Goal: Contribute content: Add original content to the website for others to see

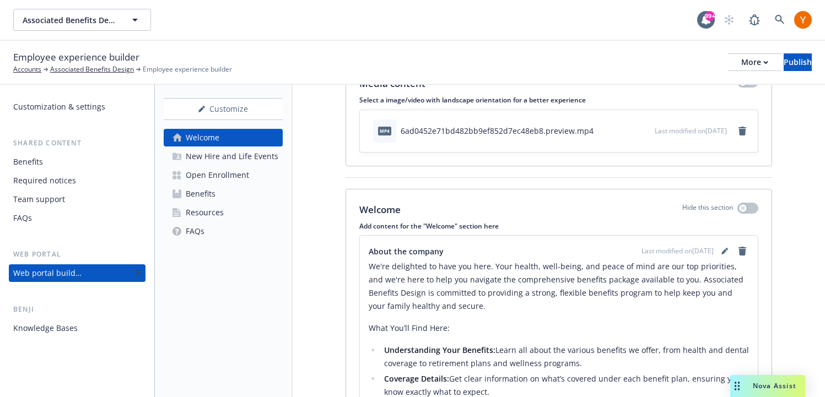
scroll to position [103, 0]
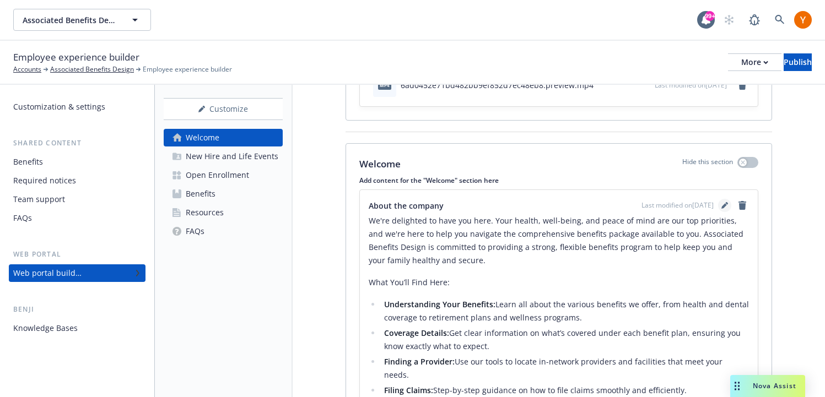
click at [725, 203] on icon "editPencil" at bounding box center [724, 205] width 7 height 7
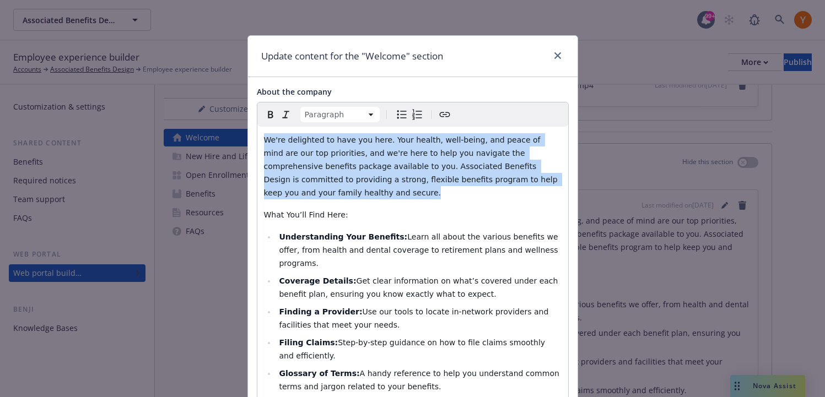
drag, startPoint x: 264, startPoint y: 141, endPoint x: 301, endPoint y: 189, distance: 61.3
click at [301, 189] on p "We're delighted to have you here. Your health, well-being, and peace of mind ar…" at bounding box center [413, 166] width 298 height 66
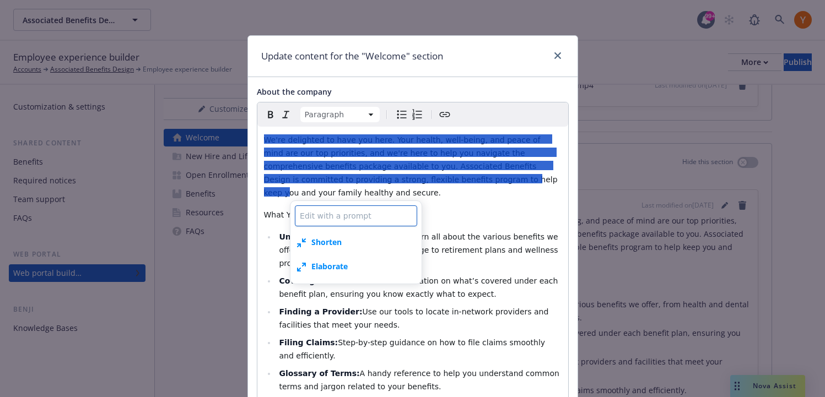
click at [308, 211] on textarea at bounding box center [356, 216] width 122 height 21
type textarea "x"
type textarea "w"
type textarea "x"
type textarea "wh"
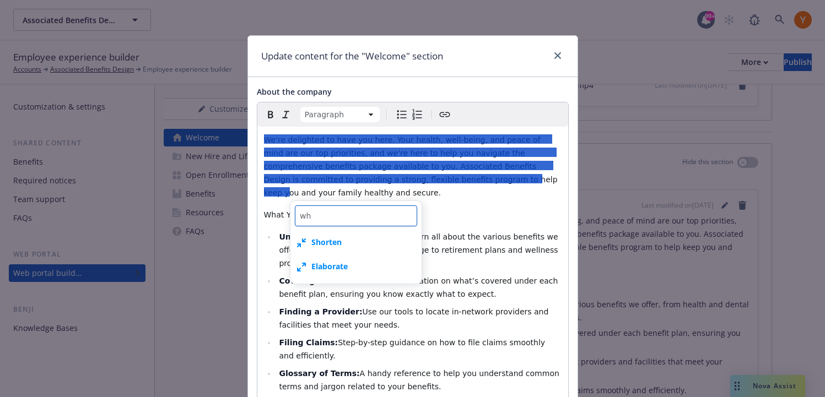
type textarea "x"
type textarea "wha"
type textarea "x"
type textarea "what"
type textarea "x"
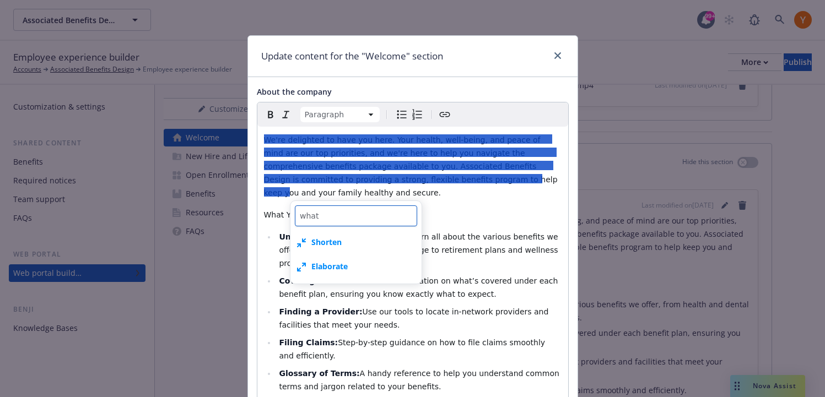
type textarea "whats"
type textarea "x"
type textarea "whats"
type textarea "x"
type textarea "whats an"
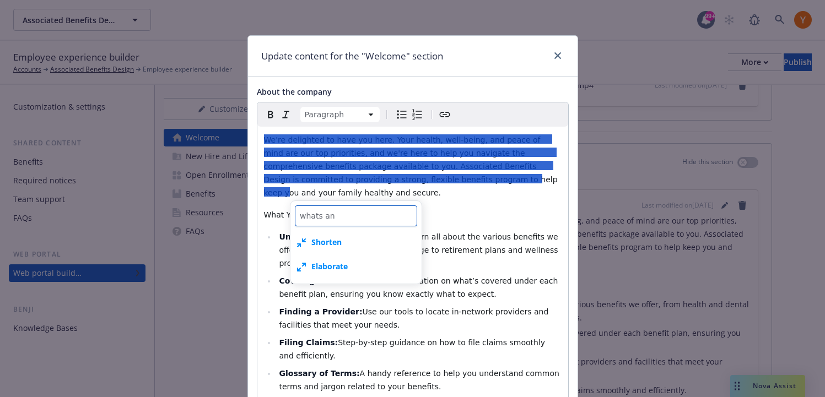
type textarea "x"
type textarea "whats an"
type textarea "x"
type textarea "whats an h"
type textarea "x"
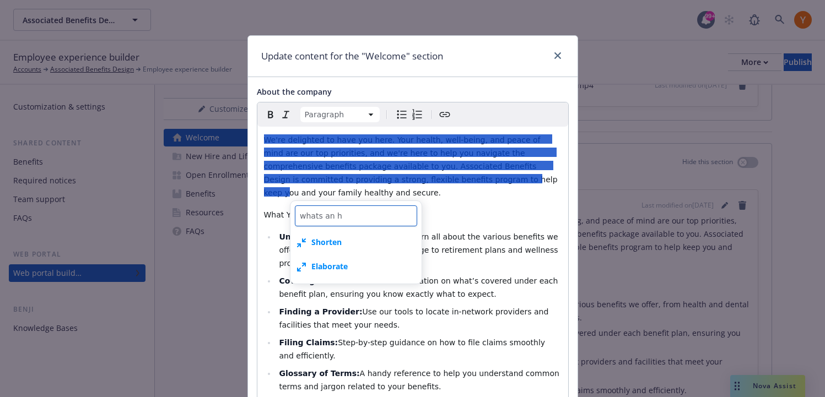
type textarea "whats an hs"
type textarea "x"
type textarea "whats an hsa"
type textarea "x"
type textarea "whats an hsa"
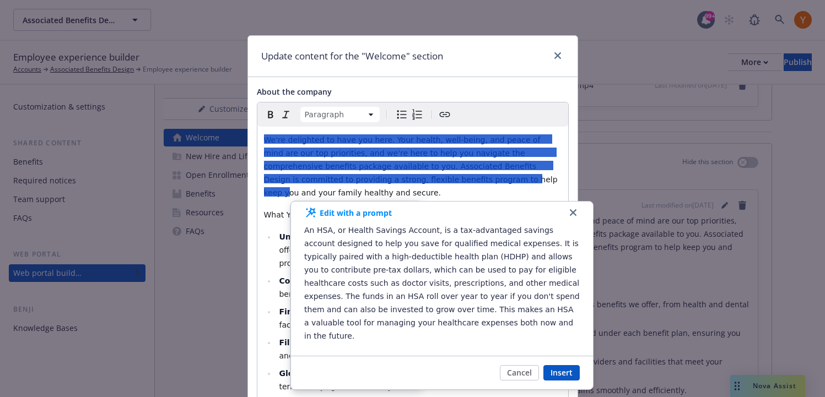
click at [572, 216] on icon "button" at bounding box center [573, 212] width 7 height 7
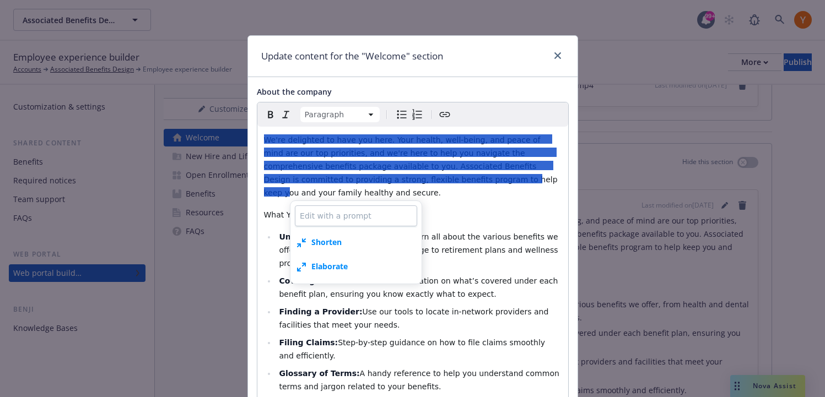
click at [465, 219] on p "What You’ll Find Here:" at bounding box center [413, 214] width 298 height 13
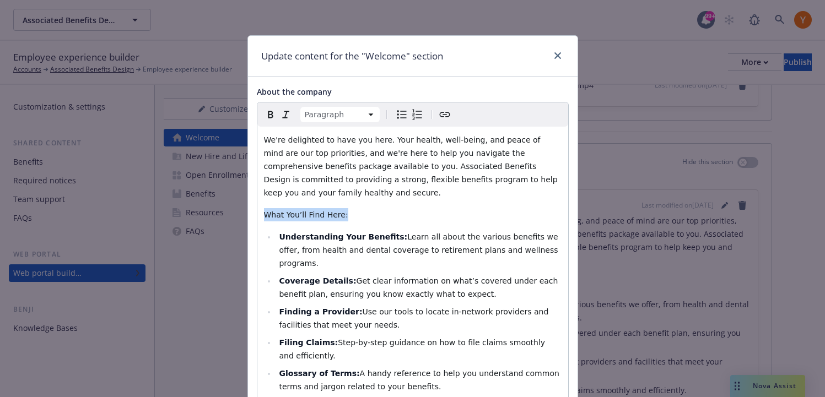
drag, startPoint x: 365, startPoint y: 218, endPoint x: 263, endPoint y: 216, distance: 102.0
click at [264, 216] on p "What You’ll Find Here:" at bounding box center [413, 214] width 298 height 13
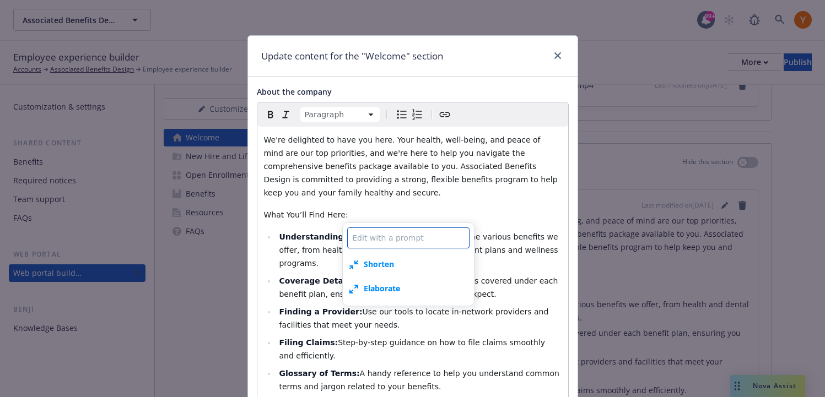
click at [373, 243] on textarea at bounding box center [408, 238] width 122 height 21
type textarea "x"
type textarea "w"
select select
click at [324, 235] on strong "Understanding Your Benefits:" at bounding box center [343, 237] width 128 height 9
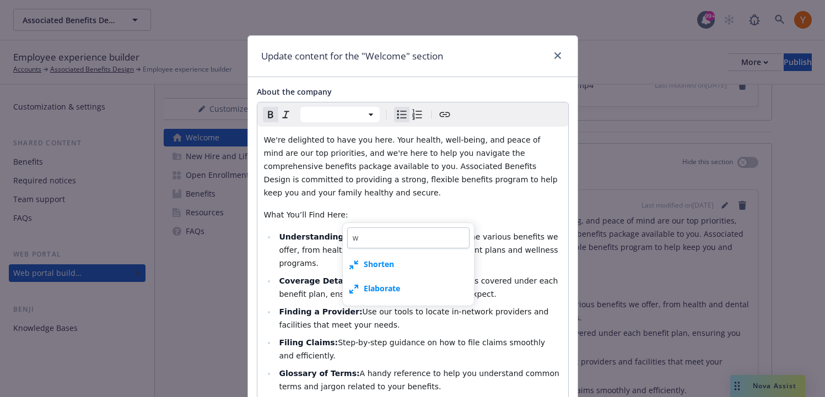
type textarea "x"
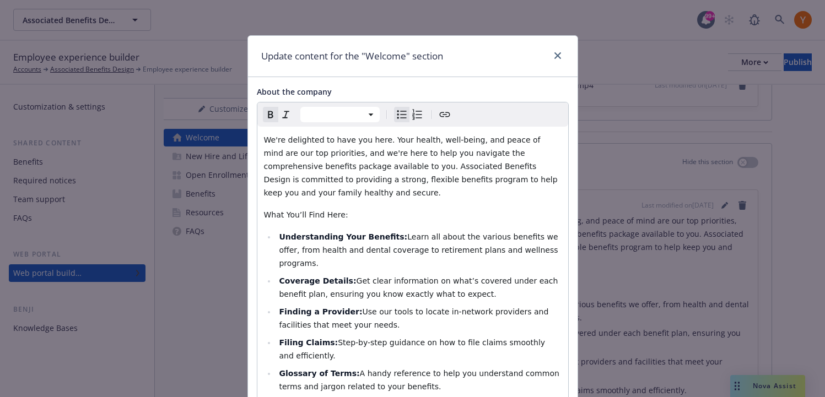
select select "paragraph"
drag, startPoint x: 262, startPoint y: 214, endPoint x: 342, endPoint y: 212, distance: 79.9
click at [342, 212] on div "We're delighted to have you here. Your health, well-being, and peace of mind ar…" at bounding box center [412, 325] width 311 height 397
type textarea "x"
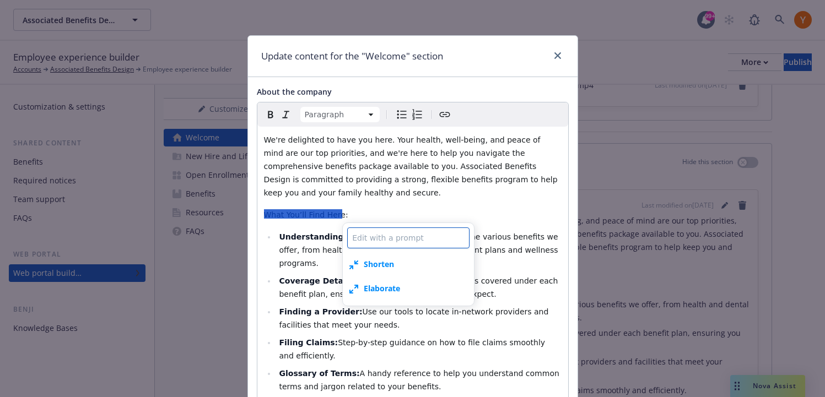
click at [361, 237] on textarea at bounding box center [408, 238] width 122 height 21
type textarea "x"
type textarea "w"
type textarea "x"
type textarea "wh"
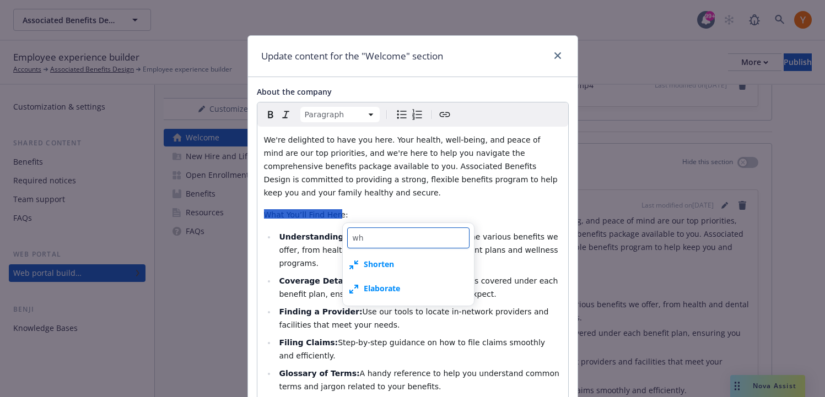
type textarea "x"
type textarea "wha"
type textarea "x"
type textarea "what"
type textarea "x"
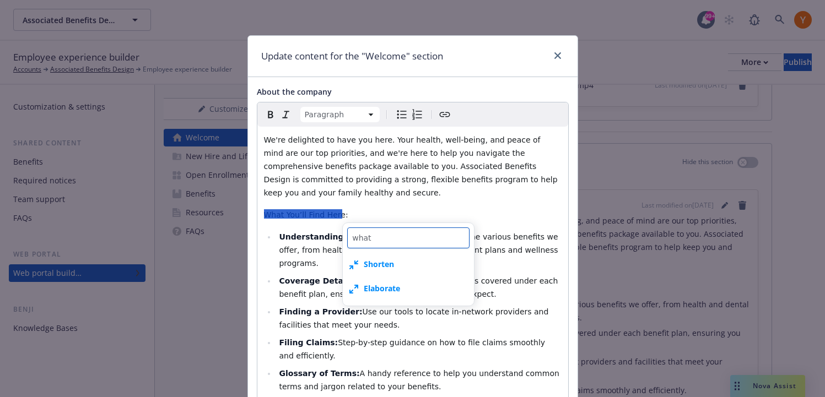
type textarea "what'"
type textarea "x"
type textarea "what's"
type textarea "x"
type textarea "what's"
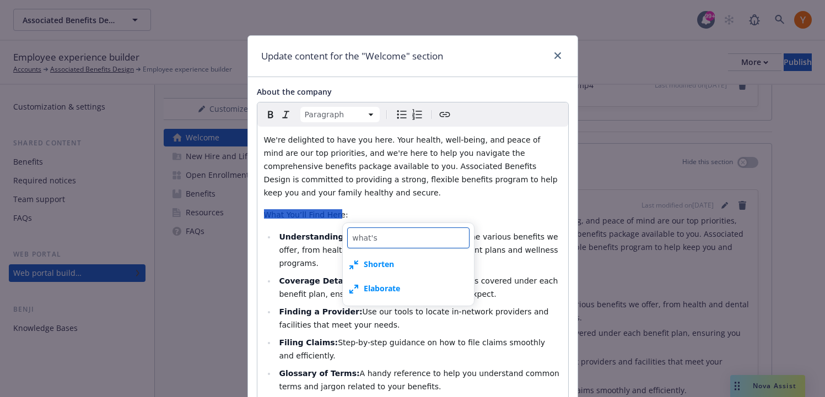
type textarea "x"
type textarea "what's a"
type textarea "x"
type textarea "what's an"
type textarea "x"
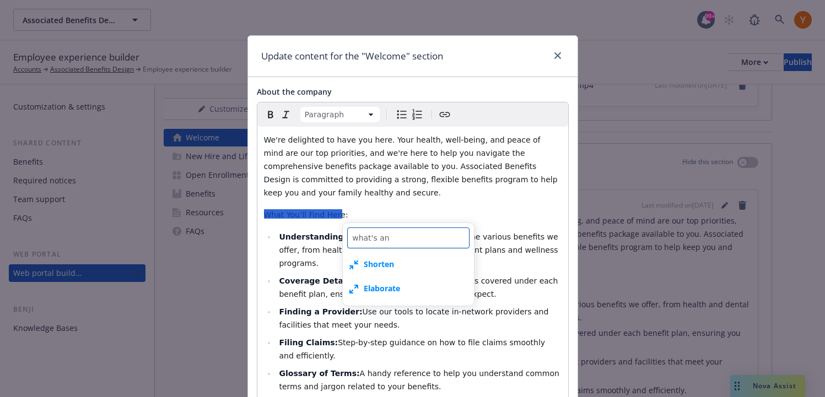
type textarea "what's an"
type textarea "x"
type textarea "what's an h"
type textarea "x"
type textarea "what's an hs"
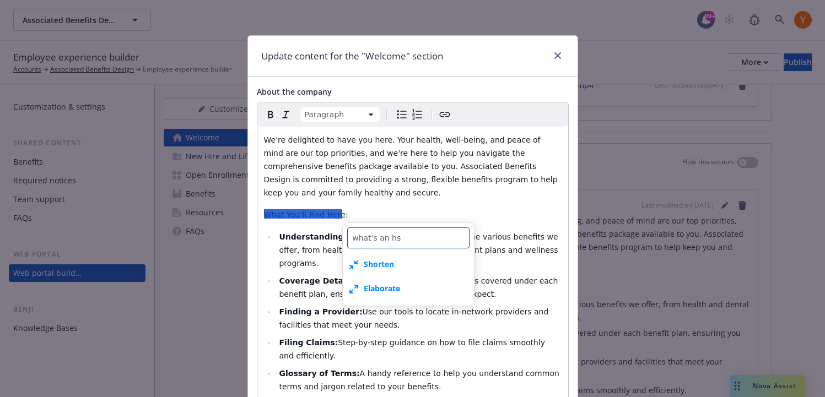
type textarea "x"
type textarea "what's an hsa"
type textarea "x"
type textarea "what's an hsa"
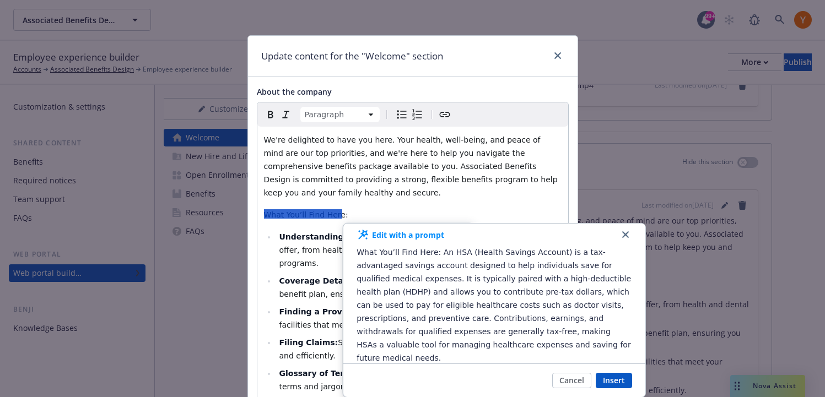
click at [621, 239] on button "button" at bounding box center [625, 234] width 13 height 13
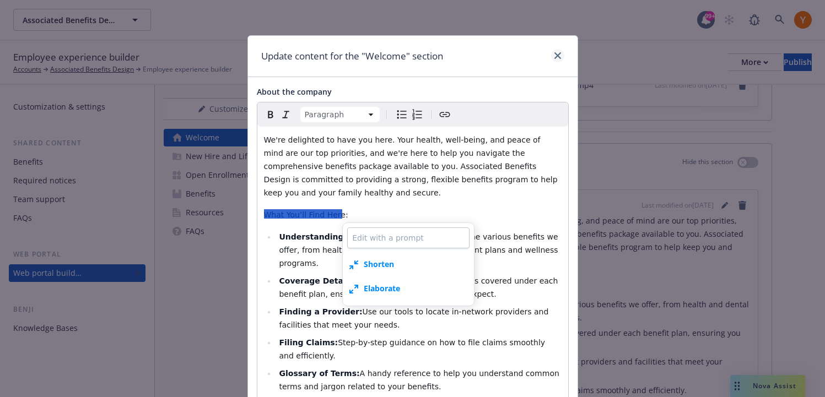
click at [558, 51] on link "close" at bounding box center [557, 55] width 13 height 13
type textarea "x"
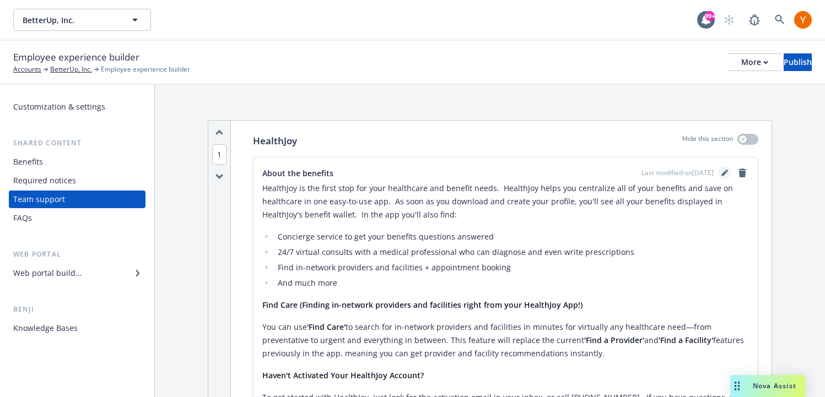
click at [723, 172] on icon "editPencil" at bounding box center [724, 173] width 7 height 7
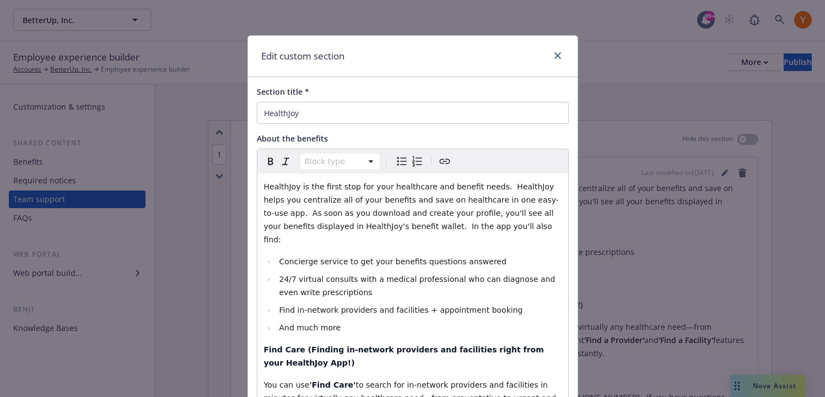
scroll to position [15, 0]
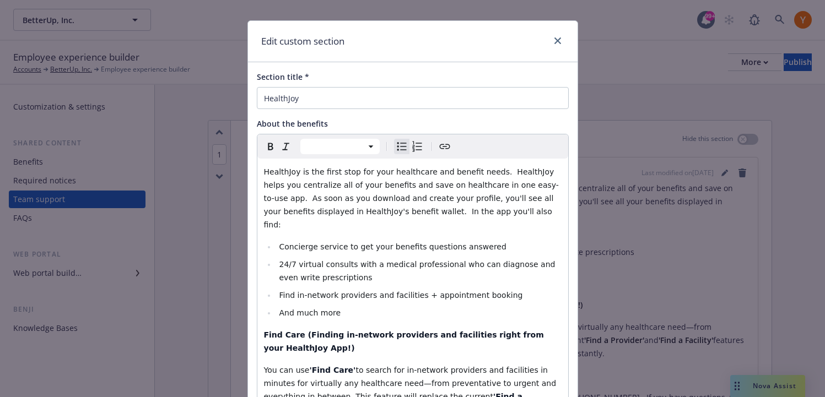
select select
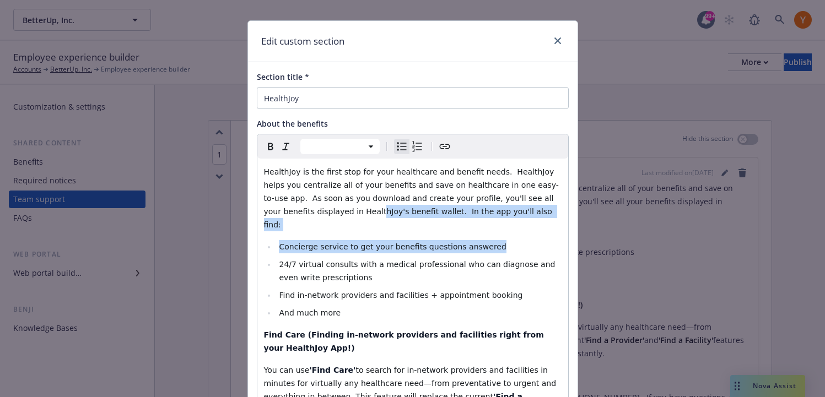
drag, startPoint x: 382, startPoint y: 244, endPoint x: 326, endPoint y: 205, distance: 68.2
click at [326, 206] on div "HealthJoy is the first stop for your healthcare and benefit needs. HealthJoy he…" at bounding box center [412, 333] width 311 height 348
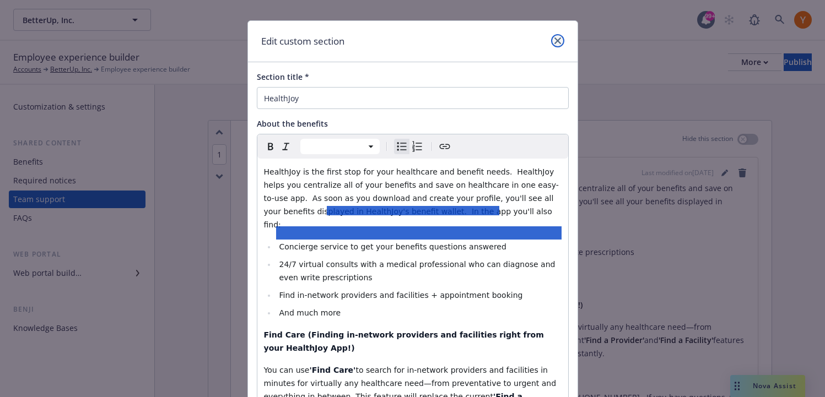
click at [558, 40] on icon "close" at bounding box center [557, 40] width 7 height 7
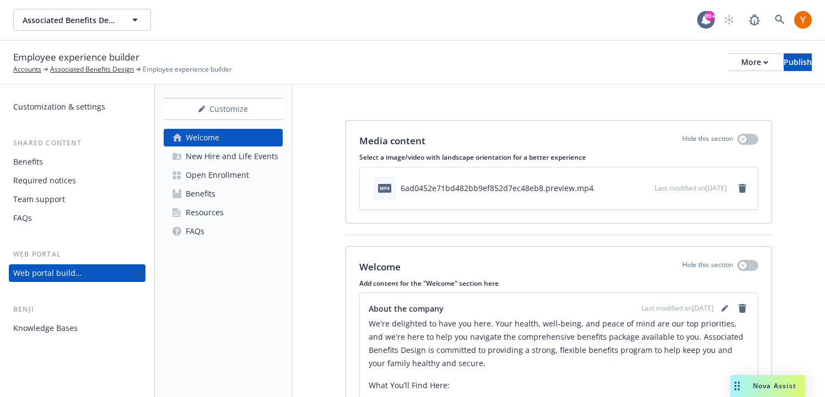
click at [266, 174] on link "Open Enrollment" at bounding box center [223, 175] width 119 height 18
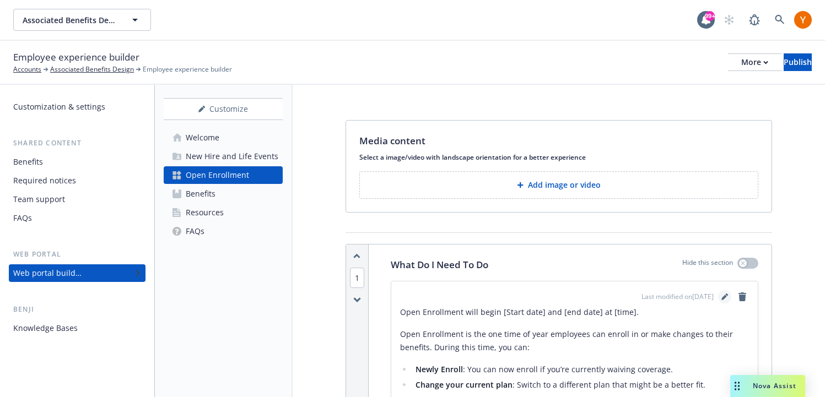
click at [724, 299] on icon "editPencil" at bounding box center [724, 298] width 6 height 6
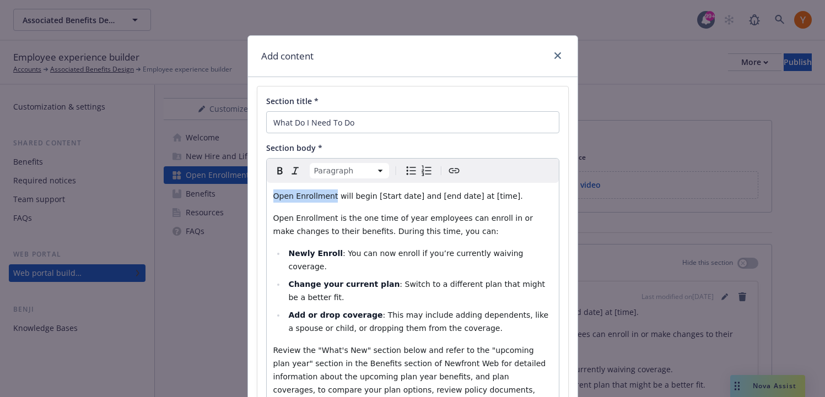
drag, startPoint x: 273, startPoint y: 199, endPoint x: 332, endPoint y: 198, distance: 58.4
click at [332, 198] on span "Open Enrollment will begin [Start date] and [end date] at [time]." at bounding box center [398, 196] width 250 height 9
type textarea "x"
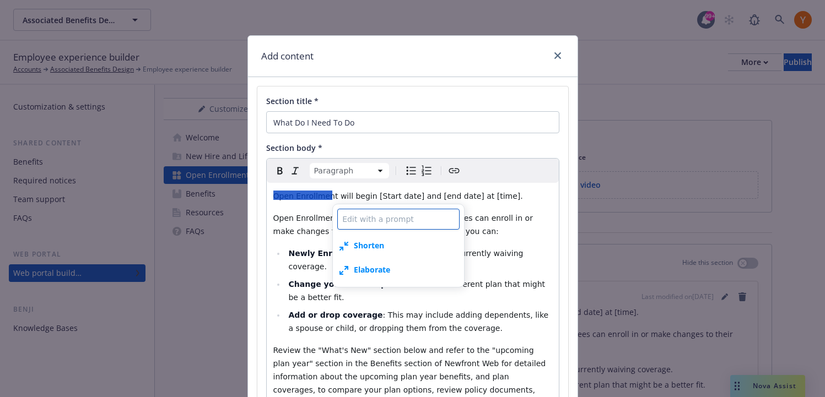
click at [352, 218] on textarea at bounding box center [398, 219] width 122 height 21
type textarea "w"
type textarea "x"
type textarea "wh"
type textarea "x"
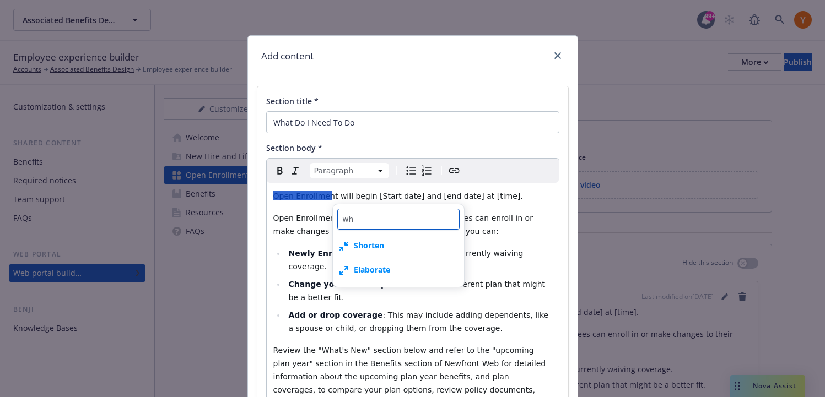
type textarea "wha"
type textarea "x"
type textarea "what"
type textarea "x"
type textarea "whats"
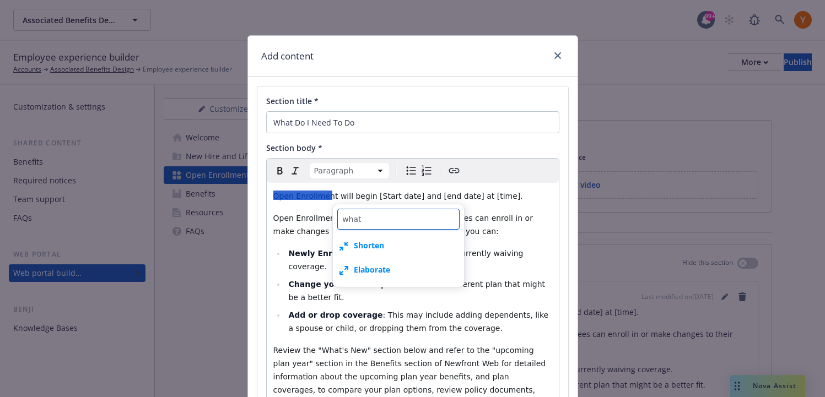
type textarea "x"
type textarea "whats"
type textarea "x"
type textarea "whats a"
type textarea "x"
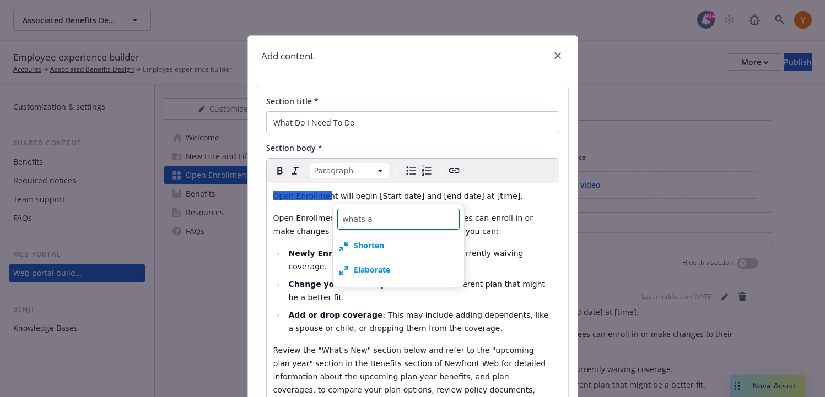
type textarea "whats an"
type textarea "x"
type textarea "whats an"
type textarea "x"
type textarea "whats an h"
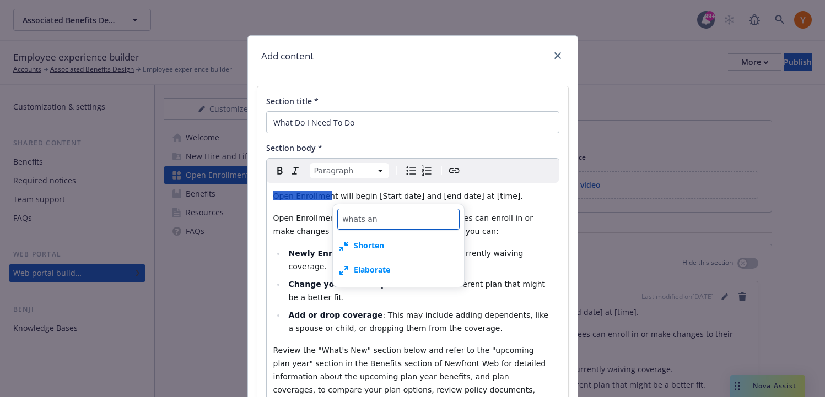
type textarea "x"
type textarea "whats an hs"
type textarea "x"
type textarea "whats an hsa"
type textarea "x"
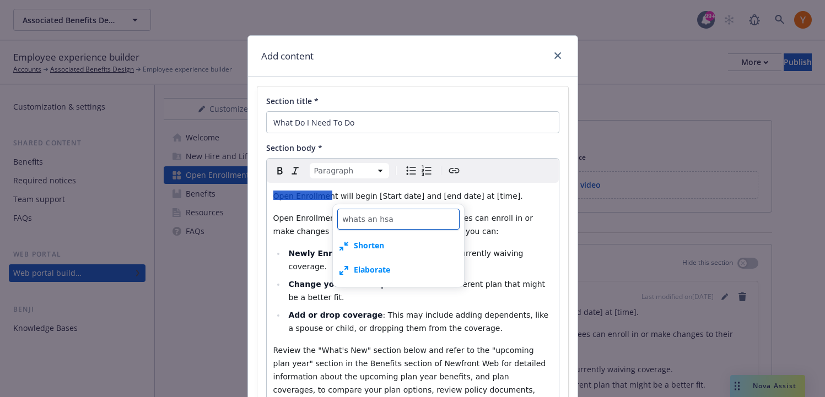
type textarea "whats an hsa"
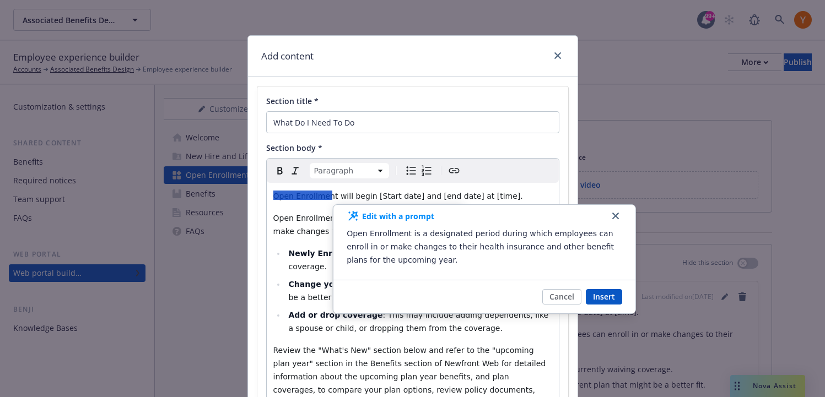
click at [611, 220] on button "button" at bounding box center [615, 215] width 13 height 13
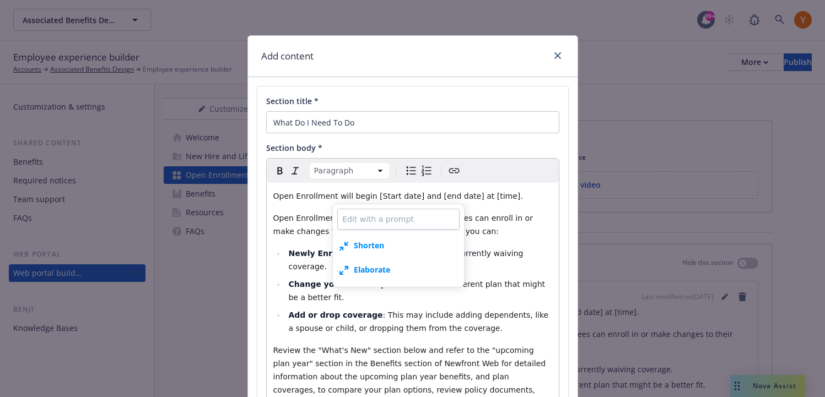
click at [519, 225] on p "Open Enrollment is the one time of year employees can enroll in or make changes…" at bounding box center [412, 225] width 279 height 26
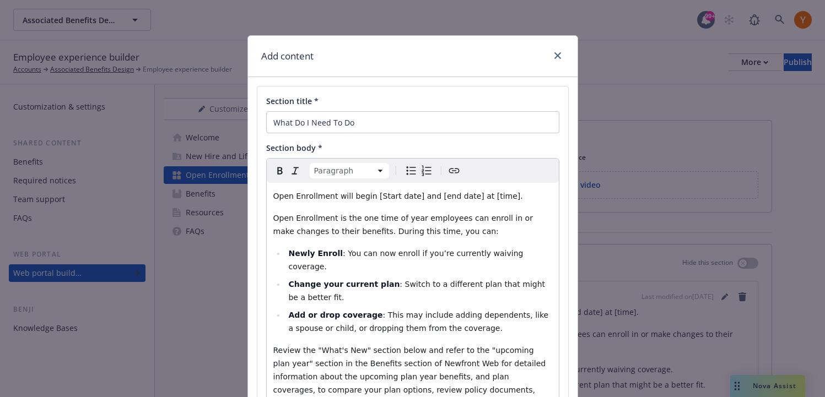
click at [369, 208] on div "Open Enrollment will begin [Start date] and [end date] at [time]. Open Enrollme…" at bounding box center [413, 403] width 292 height 441
drag, startPoint x: 271, startPoint y: 195, endPoint x: 331, endPoint y: 195, distance: 60.6
click at [331, 195] on div "Open Enrollment will begin [Start date] and [end date] at [time]. Open Enrollme…" at bounding box center [413, 403] width 292 height 441
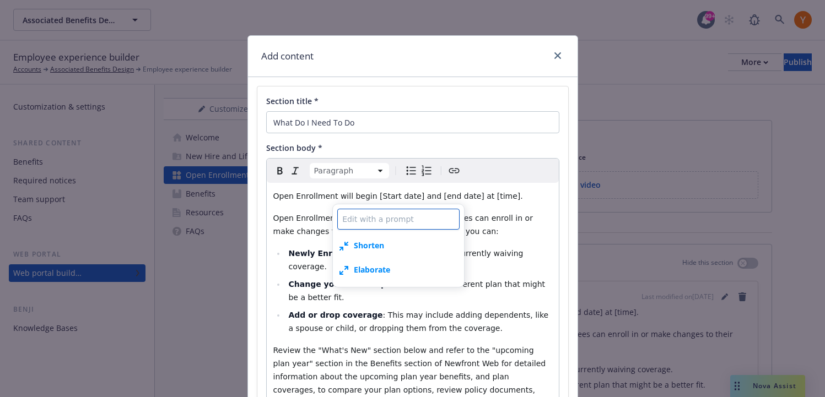
click at [350, 223] on textarea at bounding box center [398, 219] width 122 height 21
type textarea "x"
type textarea "w"
type textarea "x"
type textarea "wh"
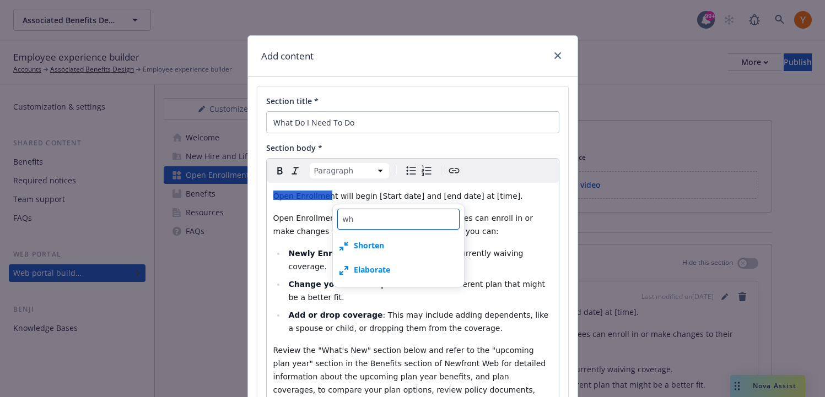
type textarea "x"
type textarea "wha"
type textarea "x"
type textarea "what"
type textarea "x"
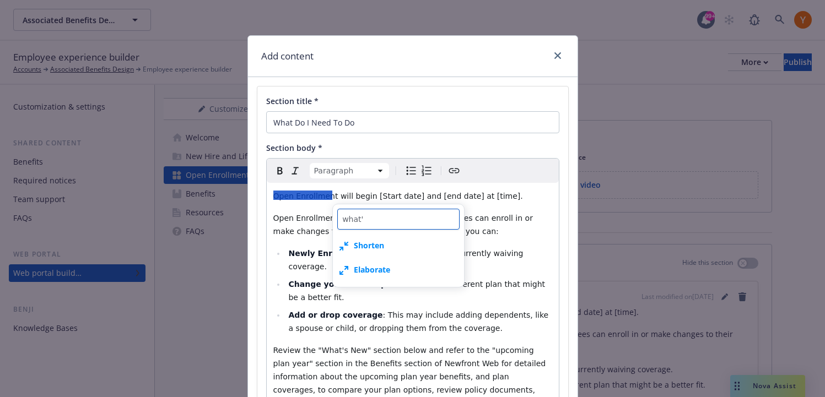
type textarea "what's"
type textarea "x"
type textarea "what's"
type textarea "x"
type textarea "what's a"
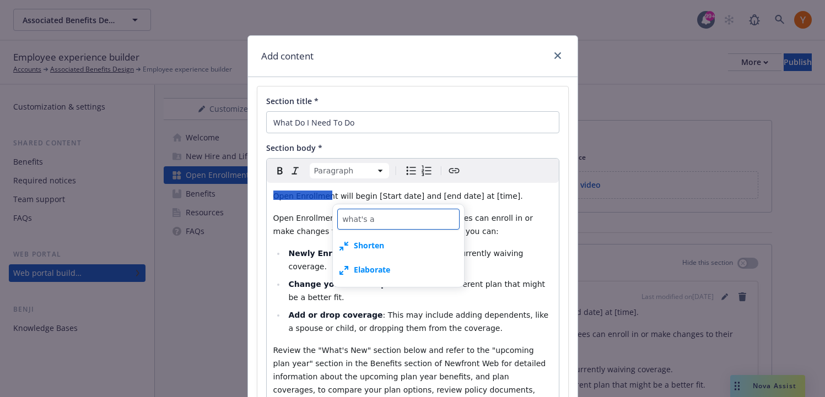
type textarea "x"
type textarea "what's an"
type textarea "x"
type textarea "what's an"
type textarea "x"
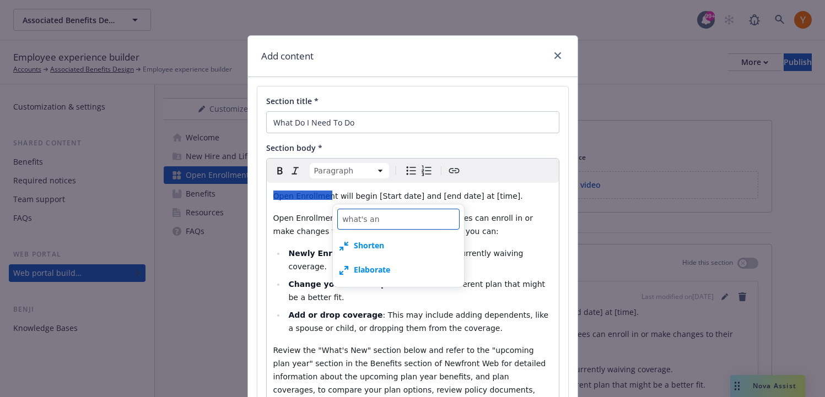
type textarea "what's an h"
type textarea "x"
type textarea "what's an hs"
type textarea "x"
type textarea "what's an hsa"
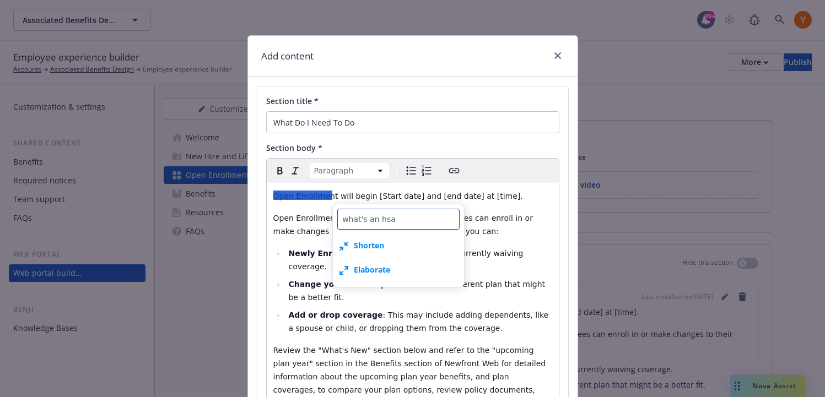
type textarea "x"
type textarea "what's an hsa"
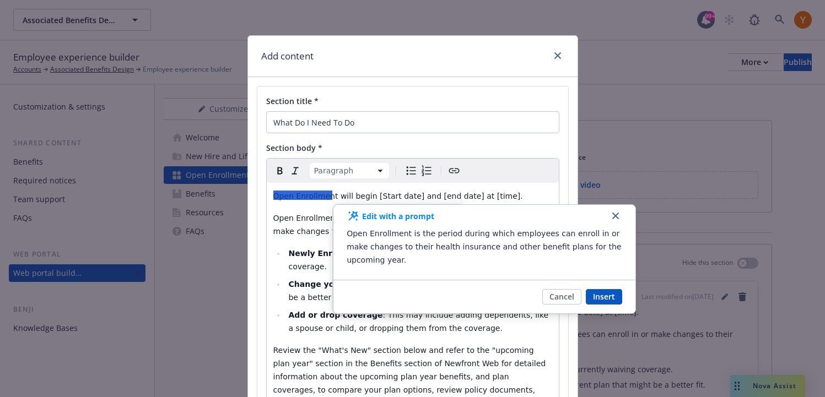
click at [612, 215] on button "button" at bounding box center [615, 215] width 13 height 13
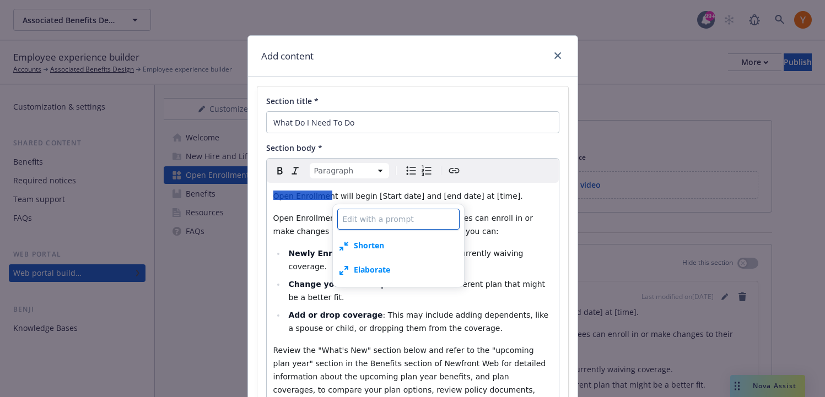
click at [430, 222] on textarea at bounding box center [398, 219] width 122 height 21
type textarea "x"
type textarea "w"
type textarea "x"
type textarea "wh"
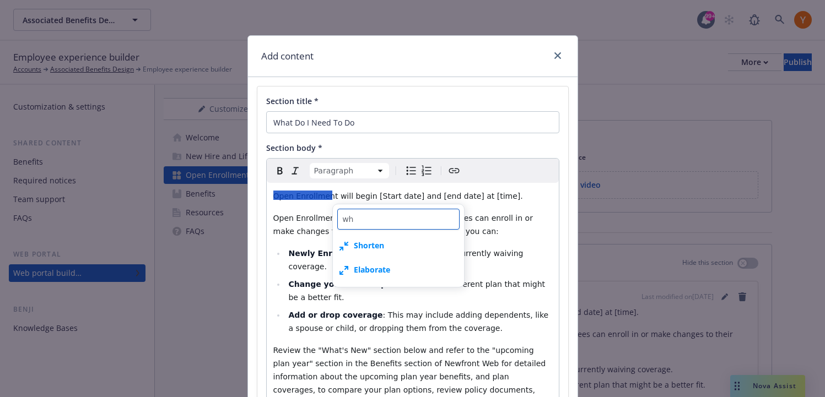
type textarea "x"
type textarea "wha"
type textarea "x"
type textarea "what"
type textarea "x"
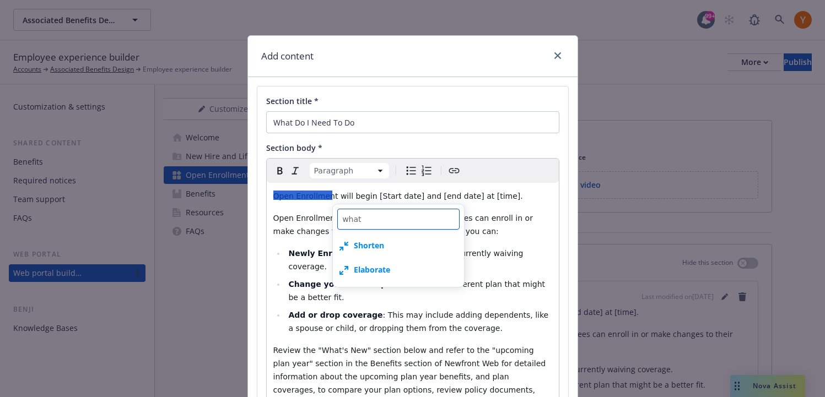
type textarea "what'"
type textarea "x"
type textarea "what's"
type textarea "x"
type textarea "what's"
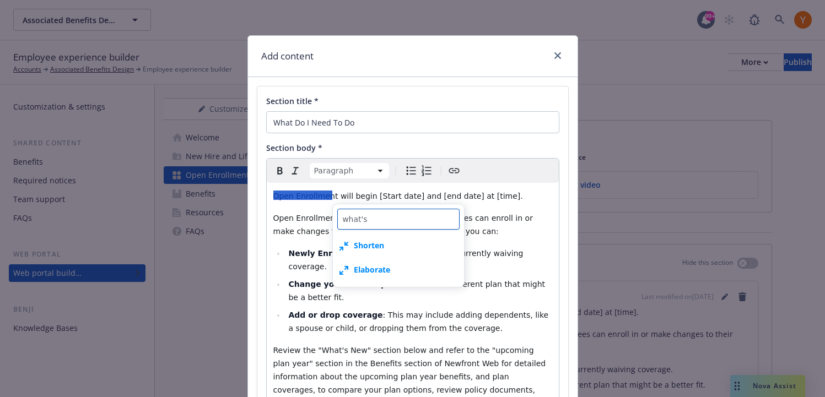
type textarea "x"
type textarea "what's a"
type textarea "x"
type textarea "what's an"
type textarea "x"
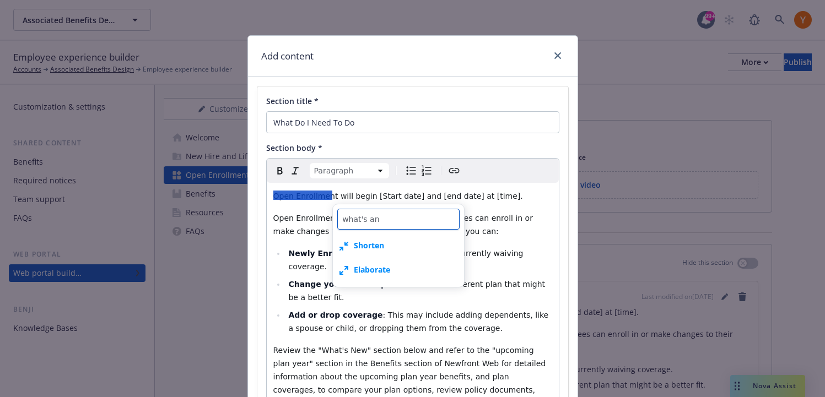
type textarea "what's an"
type textarea "x"
type textarea "what's an H"
type textarea "x"
type textarea "what's an HS"
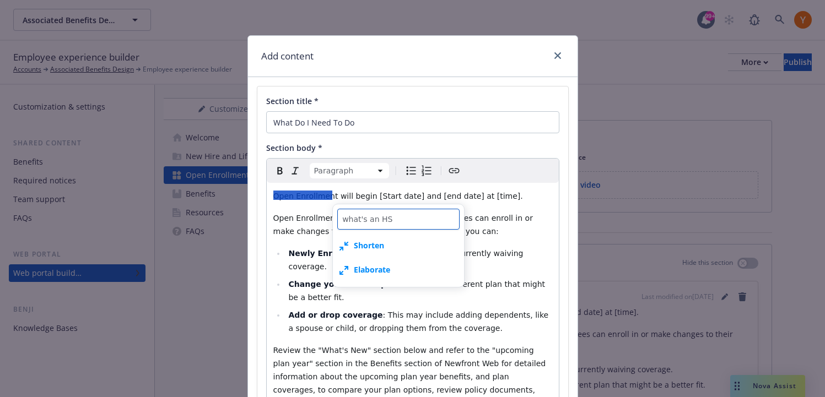
type textarea "x"
type textarea "what's an HSA"
type textarea "x"
type textarea "what's an HSA"
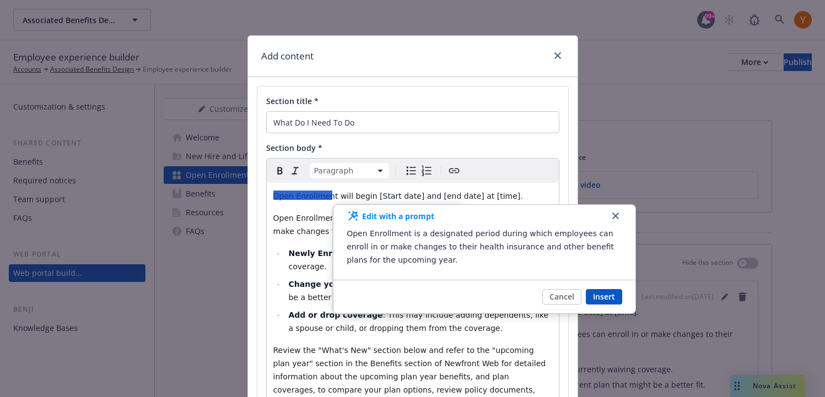
click at [611, 219] on button "button" at bounding box center [615, 215] width 13 height 13
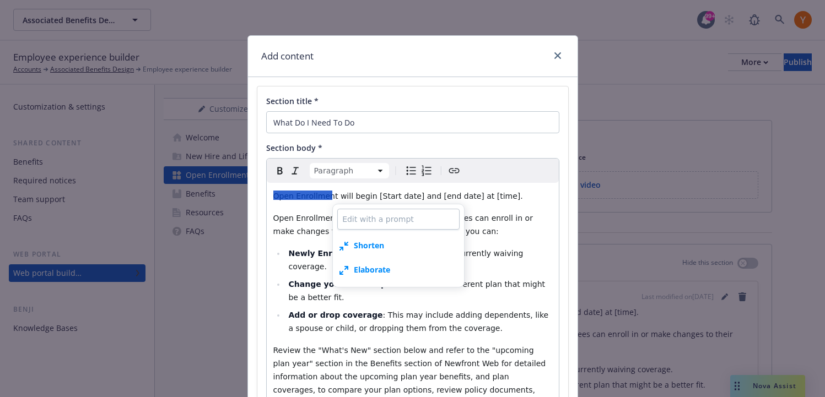
click at [220, 236] on div "Add content Section title * What Do I Need To Do Section body * Paragraph Parag…" at bounding box center [412, 198] width 825 height 397
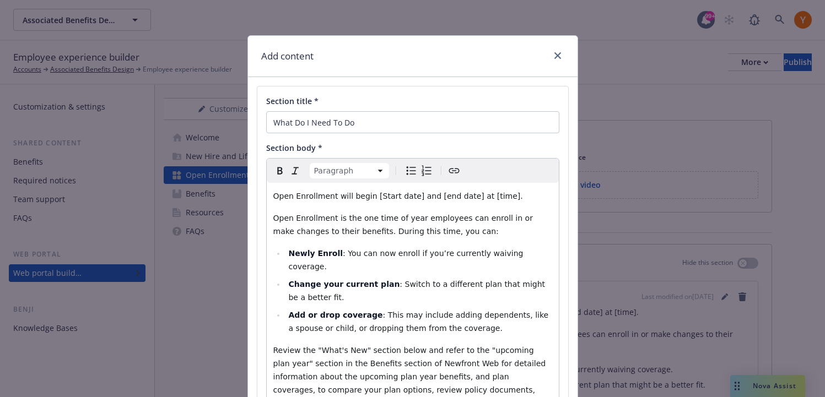
click at [330, 230] on span "Open Enrollment is the one time of year employees can enroll in or make changes…" at bounding box center [404, 225] width 262 height 22
drag, startPoint x: 332, startPoint y: 217, endPoint x: 273, endPoint y: 215, distance: 58.5
click at [273, 215] on span "Open Enrollment is the one time of year employees can enroll in or make changes…" at bounding box center [404, 225] width 262 height 22
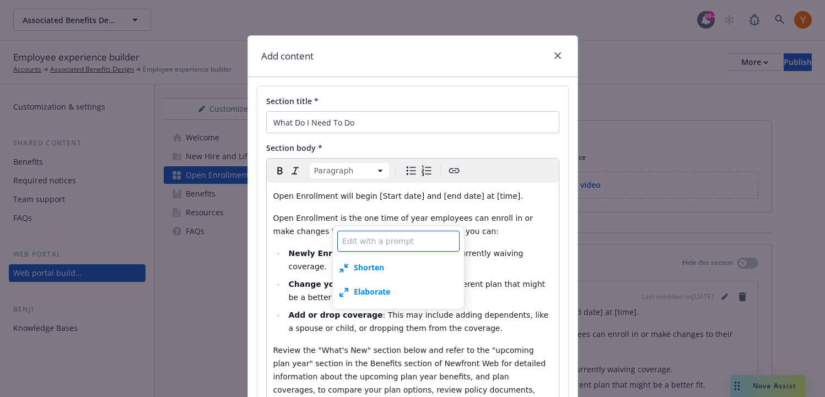
click at [359, 242] on textarea at bounding box center [398, 241] width 122 height 21
click at [304, 238] on p "Open Enrollment is the one time of year employees can enroll in or make changes…" at bounding box center [412, 225] width 279 height 26
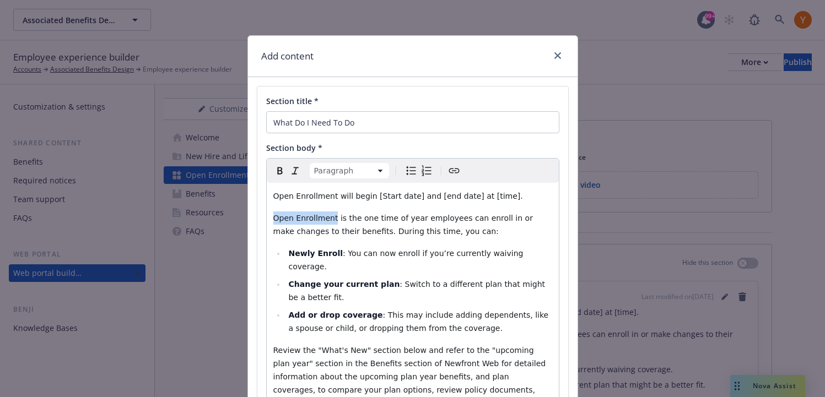
drag, startPoint x: 274, startPoint y: 219, endPoint x: 333, endPoint y: 218, distance: 58.4
click at [333, 218] on span "Open Enrollment is the one time of year employees can enroll in or make changes…" at bounding box center [404, 225] width 262 height 22
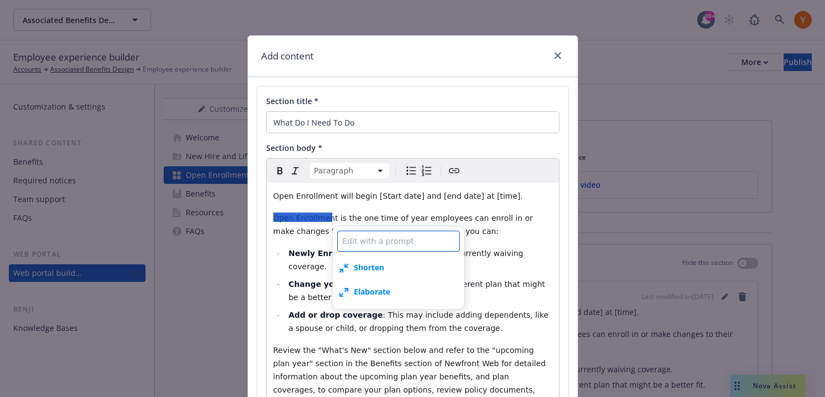
click at [355, 242] on textarea at bounding box center [398, 241] width 122 height 21
type textarea "x"
type textarea "W"
type textarea "x"
type textarea "Wh"
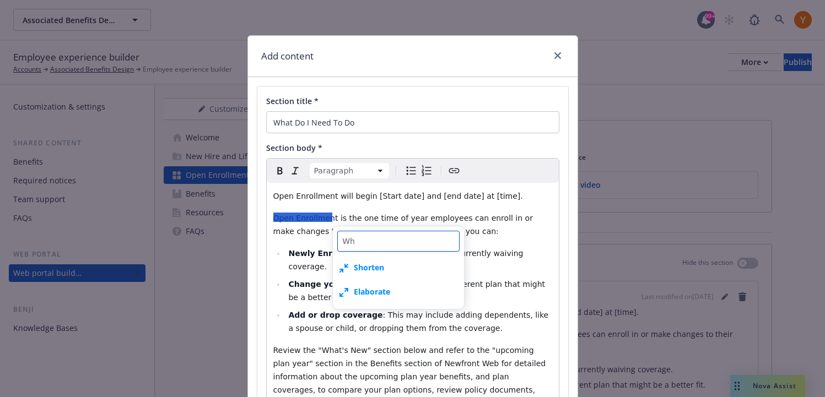
type textarea "x"
type textarea "Wha"
type textarea "x"
type textarea "What"
type textarea "x"
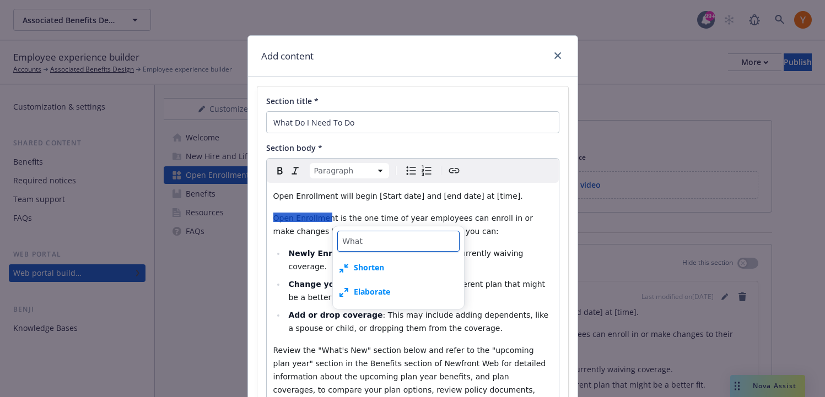
type textarea "What'"
type textarea "x"
type textarea "What's"
type textarea "x"
type textarea "What's"
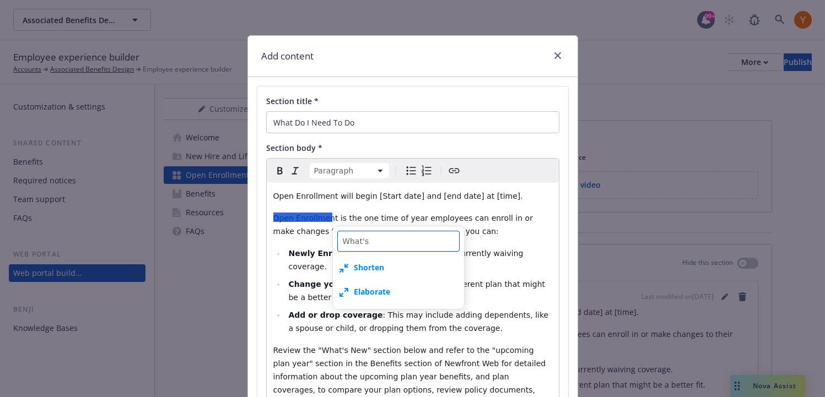
type textarea "x"
type textarea "What's a"
type textarea "x"
type textarea "What's an"
type textarea "x"
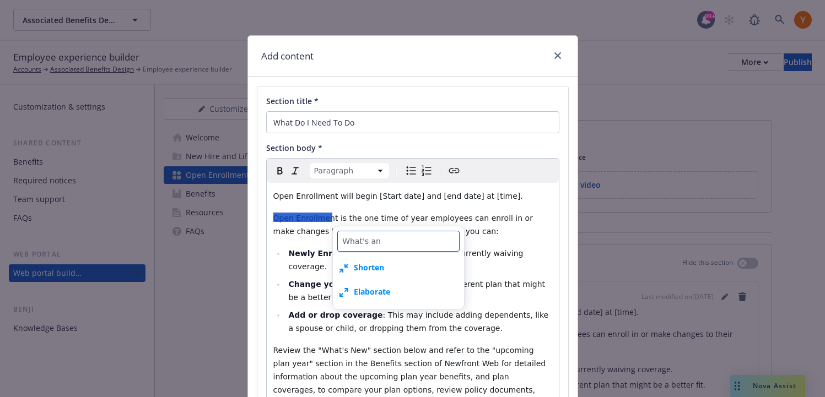
type textarea "What's and"
type textarea "x"
type textarea "What's an"
type textarea "x"
type textarea "What's an"
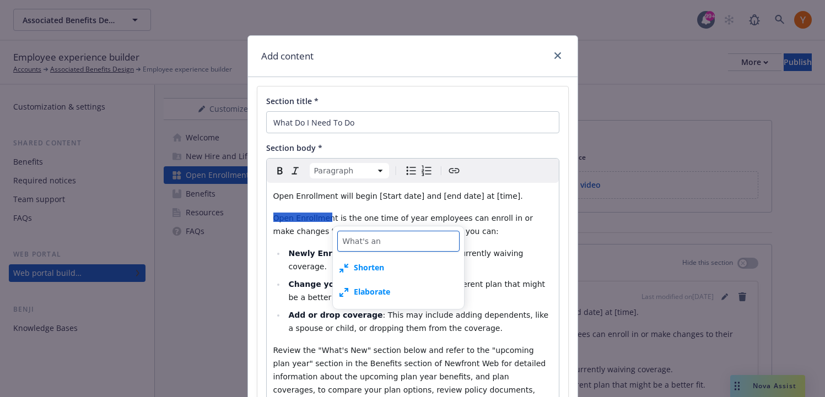
type textarea "x"
type textarea "What's an HS"
type textarea "x"
type textarea "What's an HSA"
type textarea "x"
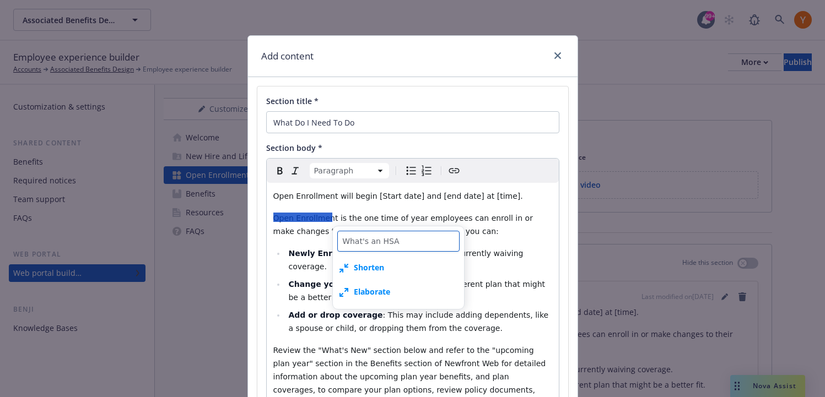
type textarea "What's an HSA"
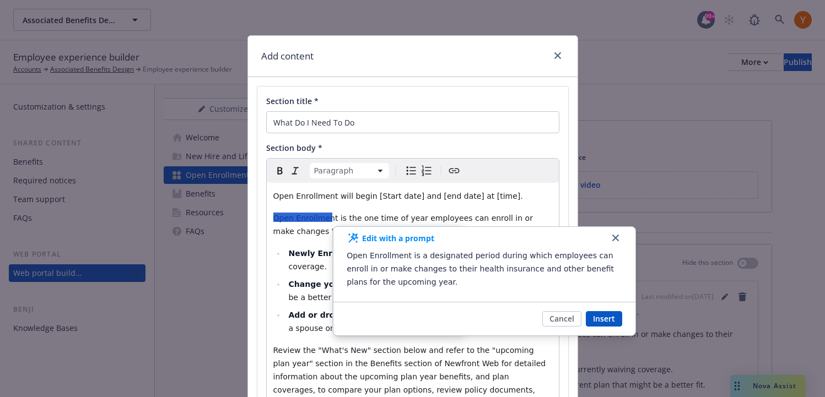
click at [613, 236] on icon "button" at bounding box center [615, 238] width 7 height 7
type textarea "x"
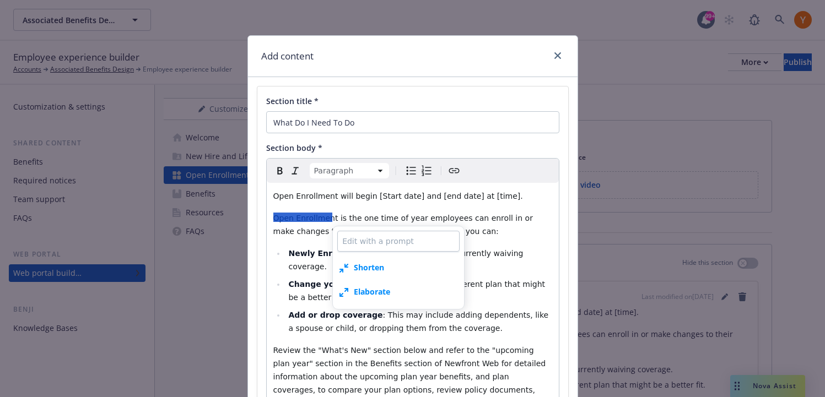
select select
click at [325, 242] on div "Open Enrollment will begin [Start date] and [end date] at [time]. Open Enrollme…" at bounding box center [413, 403] width 292 height 441
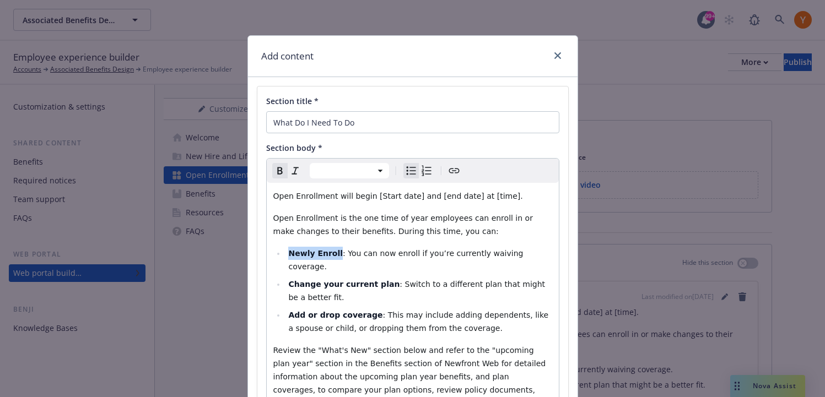
drag, startPoint x: 289, startPoint y: 253, endPoint x: 334, endPoint y: 252, distance: 45.7
click at [334, 252] on strong "Newly Enroll" at bounding box center [315, 253] width 55 height 9
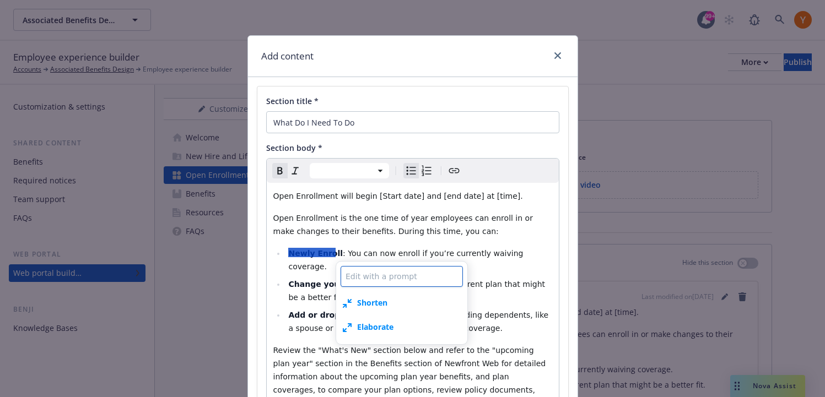
click at [355, 270] on textarea at bounding box center [402, 276] width 122 height 21
type textarea "x"
type textarea "W"
type textarea "x"
type textarea "Wh"
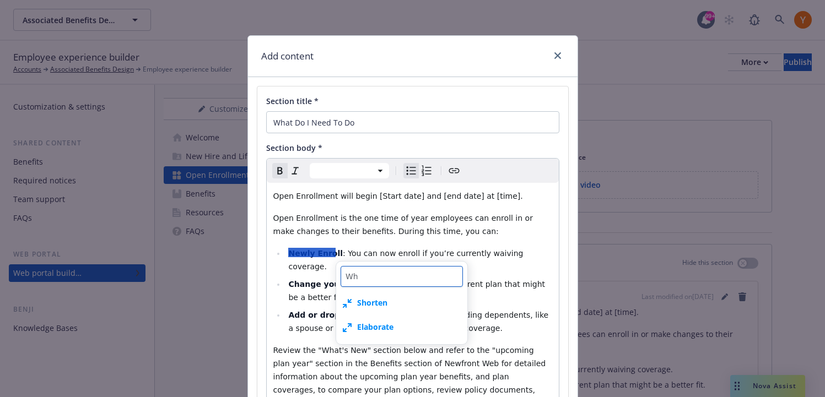
type textarea "x"
type textarea "Wha"
type textarea "x"
type textarea "What"
type textarea "x"
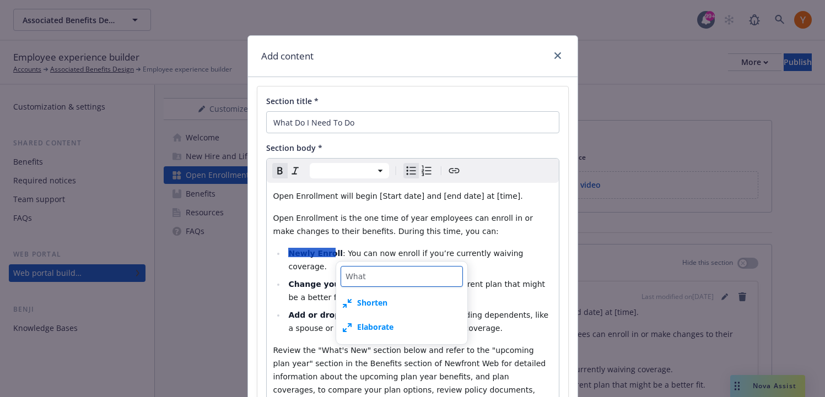
type textarea "What'"
type textarea "x"
type textarea "What's"
type textarea "x"
type textarea "What's"
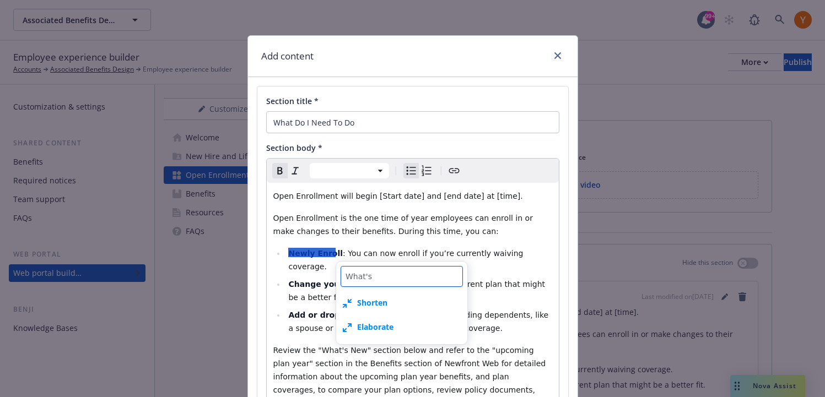
type textarea "x"
type textarea "What's a"
type textarea "x"
type textarea "What's an"
type textarea "x"
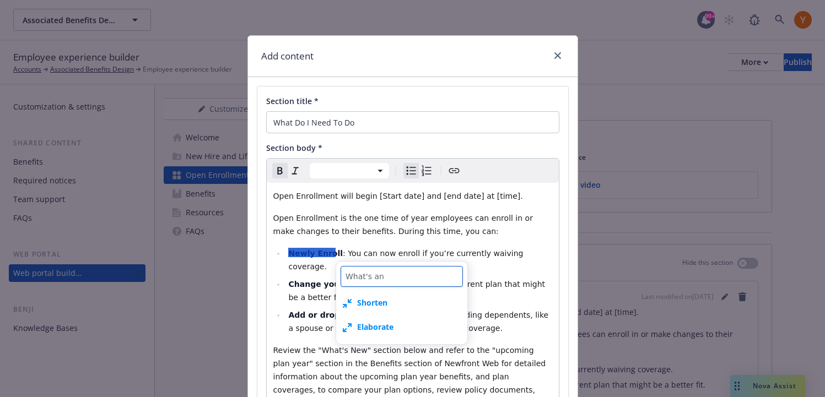
type textarea "What's an"
type textarea "x"
type textarea "What's an HS"
type textarea "x"
type textarea "What's an HSA"
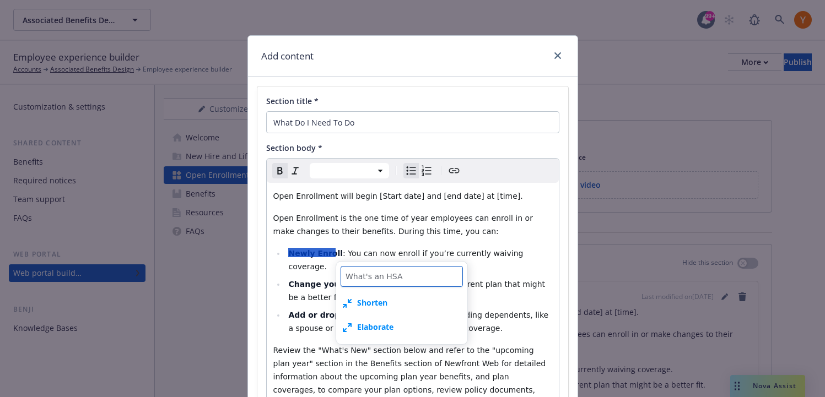
type textarea "x"
type textarea "What's an HSA"
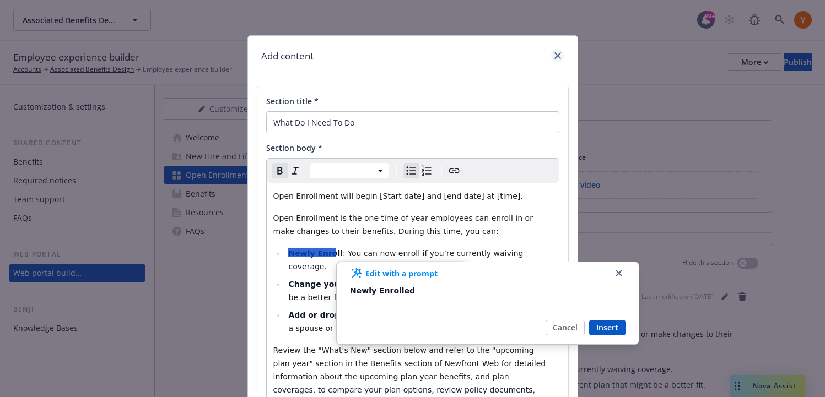
click at [559, 59] on link "close" at bounding box center [557, 55] width 13 height 13
type textarea "x"
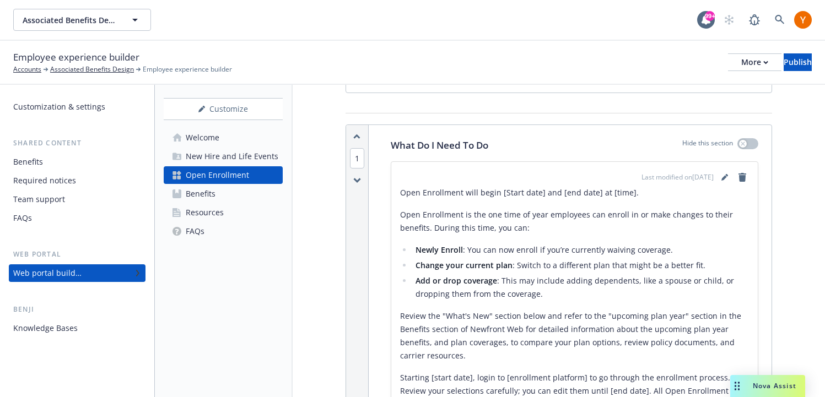
scroll to position [131, 0]
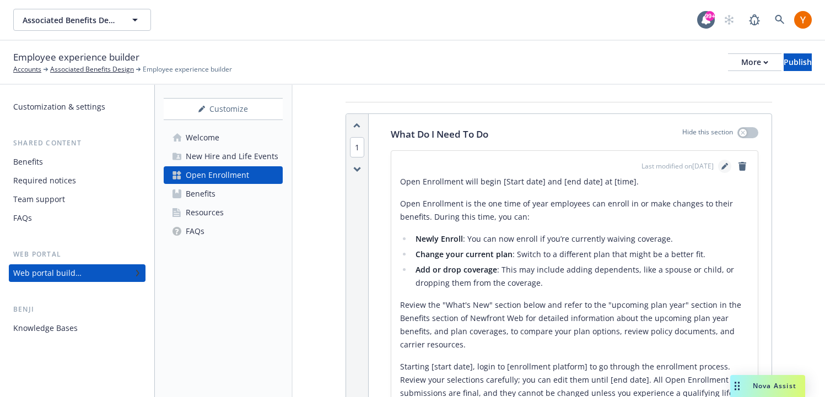
click at [725, 165] on icon "editPencil" at bounding box center [724, 167] width 6 height 6
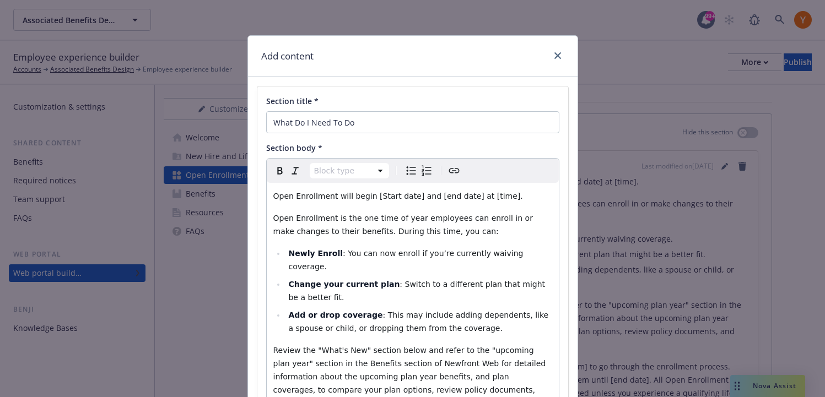
click at [473, 207] on div "Open Enrollment will begin [Start date] and [end date] at [time]. Open Enrollme…" at bounding box center [413, 403] width 292 height 441
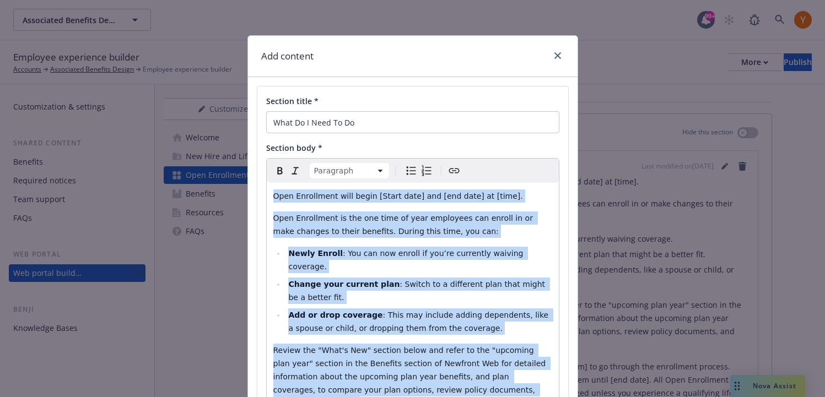
copy div "Open Enrollment will begin [Start date] and [end date] at [time]. Open Enrollme…"
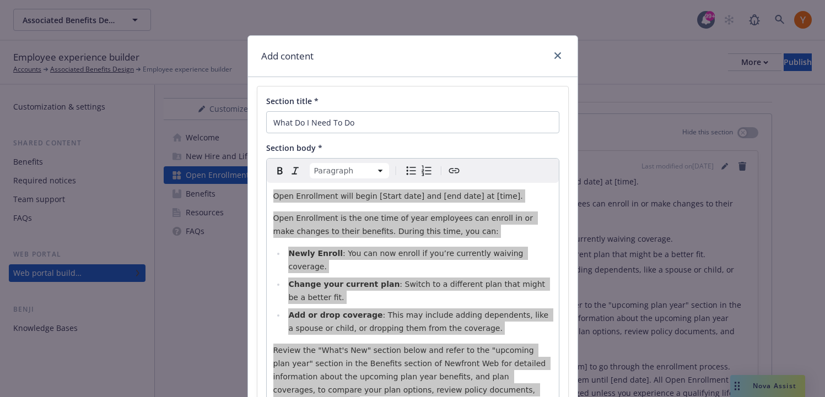
type textarea "x"
